Goal: Information Seeking & Learning: Learn about a topic

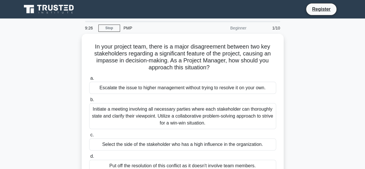
click at [97, 93] on div "a. Escalate the issue to higher management without trying to resolve it on your…" at bounding box center [183, 123] width 194 height 99
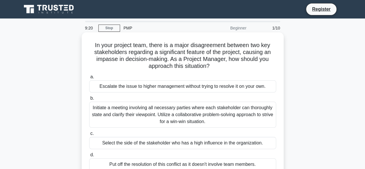
click at [133, 111] on div "Initiate a meeting involving all necessary parties where each stakeholder can t…" at bounding box center [182, 115] width 187 height 26
click at [89, 100] on input "b. Initiate a meeting involving all necessary parties where each stakeholder ca…" at bounding box center [89, 98] width 0 height 4
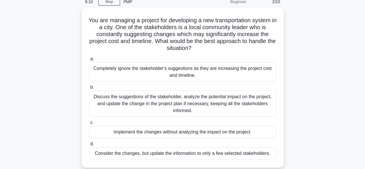
scroll to position [3, 0]
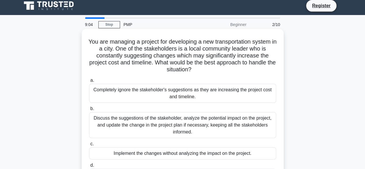
click at [109, 119] on div "Discuss the suggestions of the stakeholder, analyze the potential impact on the…" at bounding box center [182, 125] width 187 height 26
click at [89, 111] on input "b. Discuss the suggestions of the stakeholder, analyze the potential impact on …" at bounding box center [89, 109] width 0 height 4
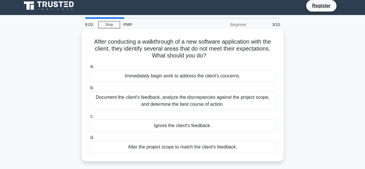
scroll to position [0, 0]
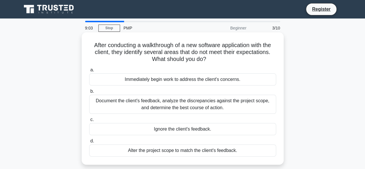
click at [126, 102] on div "Document the client's feedback, analyze the discrepancies against the project s…" at bounding box center [182, 104] width 187 height 19
click at [89, 93] on input "b. Document the client's feedback, analyze the discrepancies against the projec…" at bounding box center [89, 92] width 0 height 4
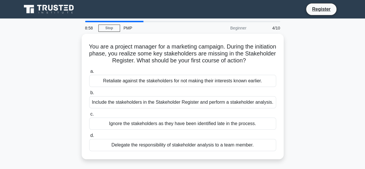
click at [126, 102] on div "Include the stakeholders in the Stakeholder Register and perform a stakeholder …" at bounding box center [182, 102] width 187 height 12
click at [89, 95] on input "b. Include the stakeholders in the Stakeholder Register and perform a stakehold…" at bounding box center [89, 93] width 0 height 4
